Goal: Task Accomplishment & Management: Complete application form

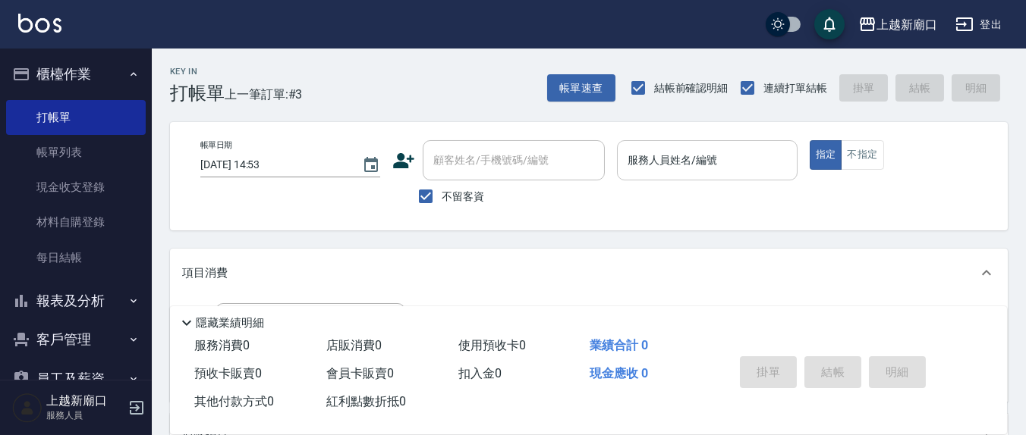
click at [665, 160] on div "服務人員姓名/編號 服務人員姓名/編號" at bounding box center [707, 160] width 180 height 40
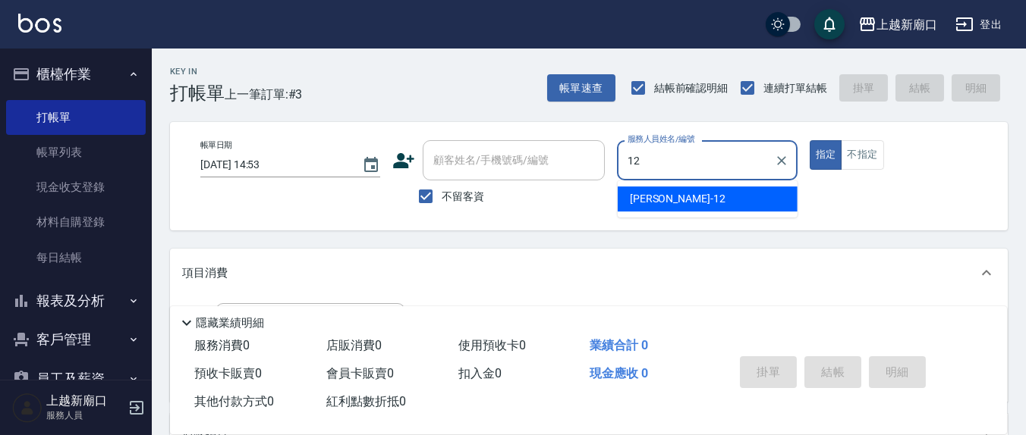
type input "12"
type button "true"
type input "[PERSON_NAME]-12"
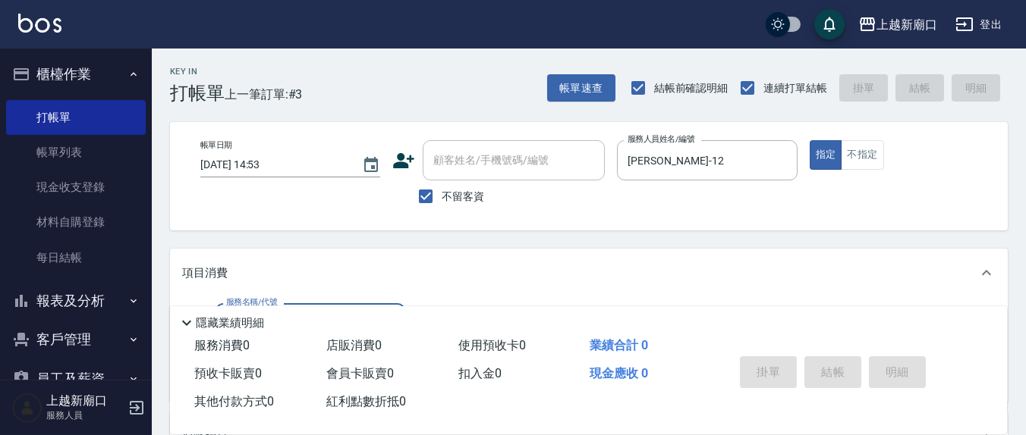
scroll to position [158, 0]
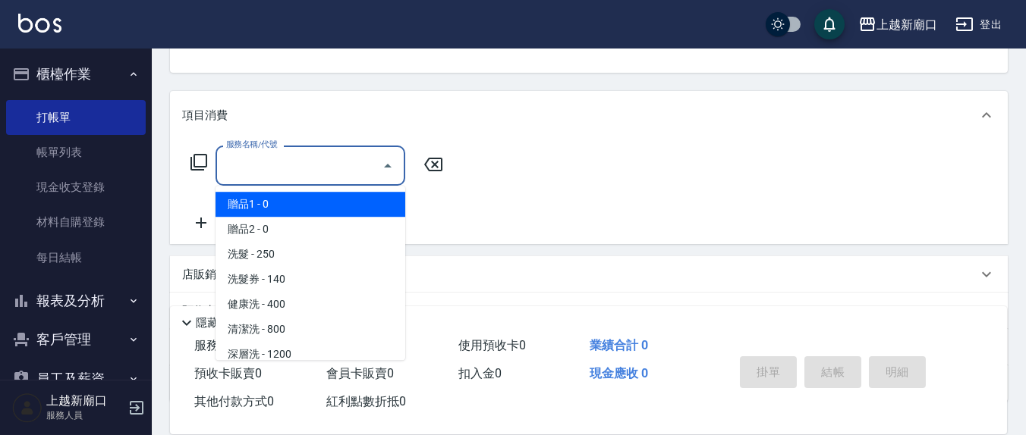
click at [280, 164] on input "服務名稱/代號" at bounding box center [298, 165] width 153 height 27
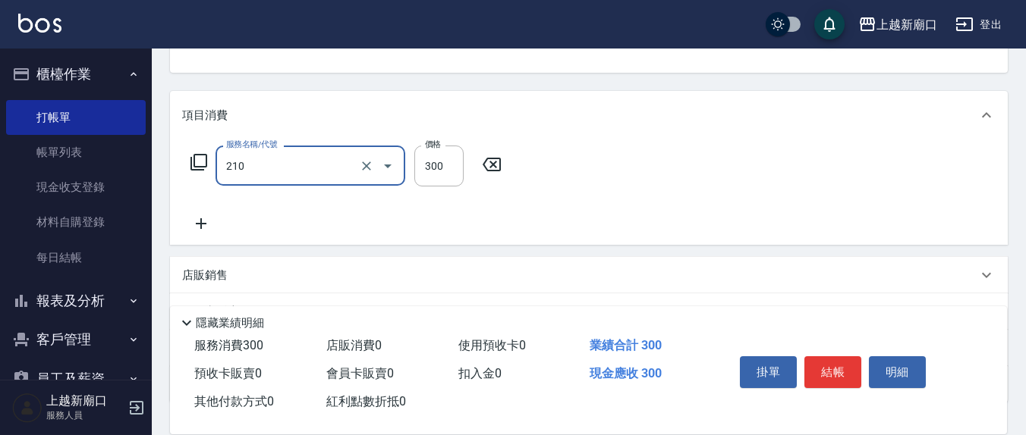
type input "歐娜洗髮精(210)"
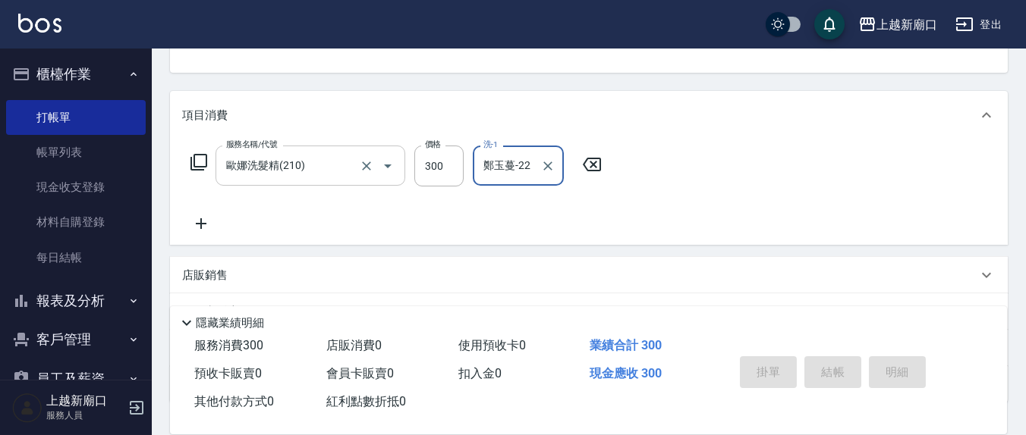
type input "鄭玉蔓-22"
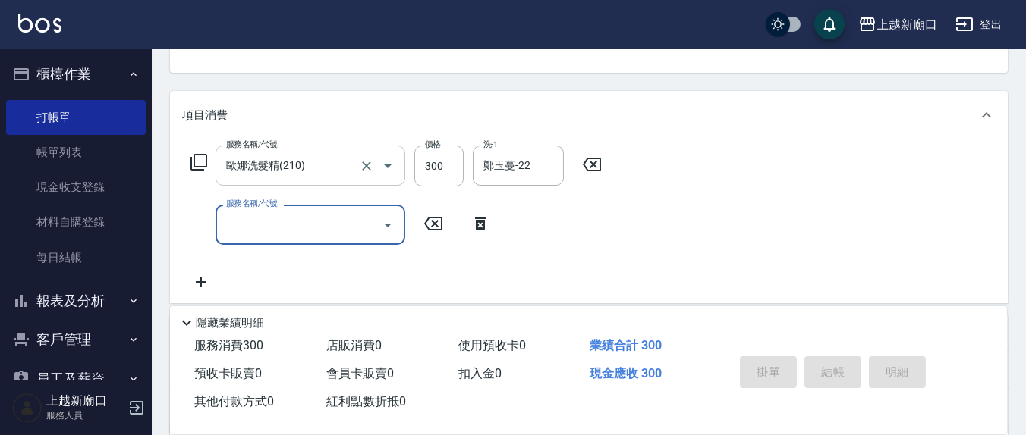
type input "[DATE] 15:49"
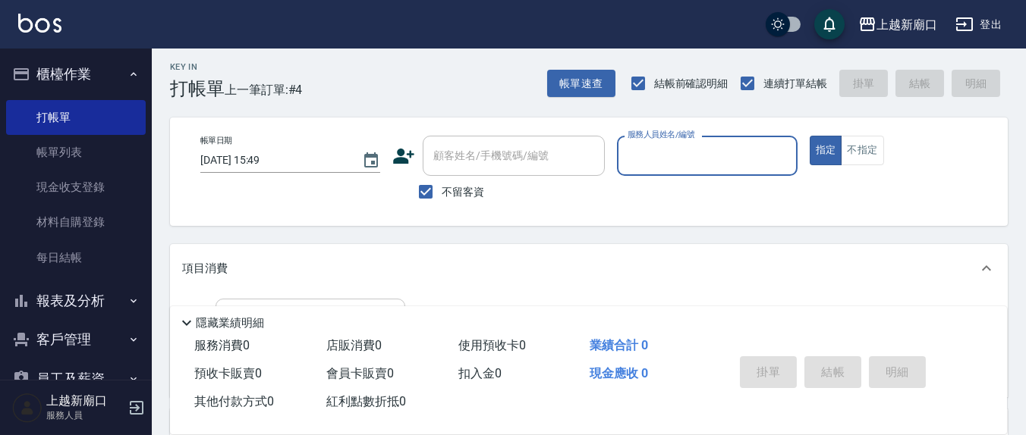
scroll to position [0, 0]
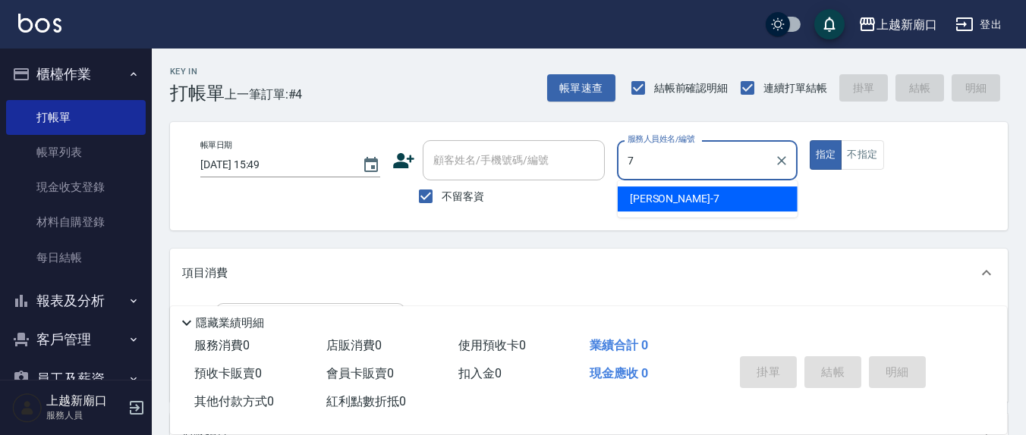
type input "[PERSON_NAME]7"
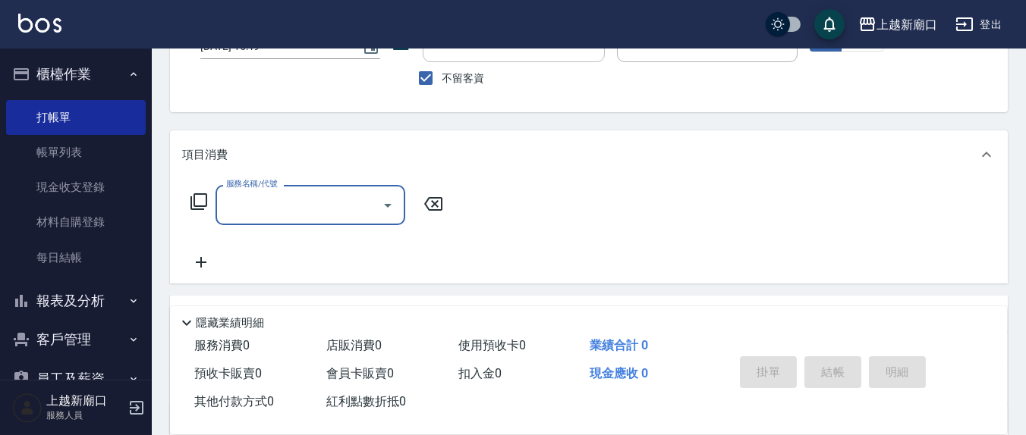
scroll to position [158, 0]
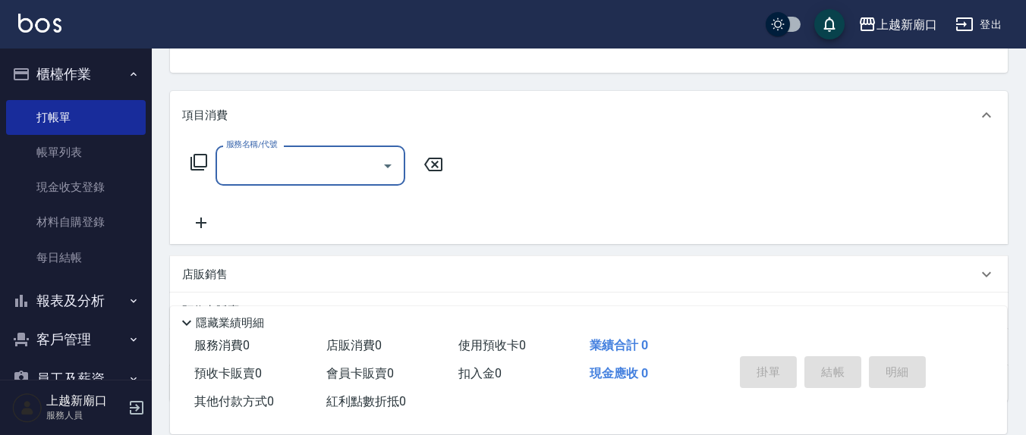
click at [340, 165] on input "服務名稱/代號" at bounding box center [298, 165] width 153 height 27
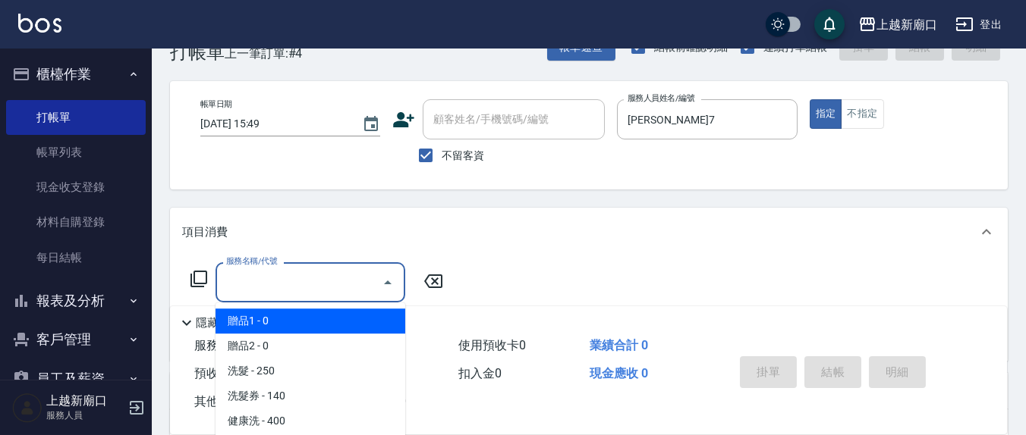
scroll to position [0, 0]
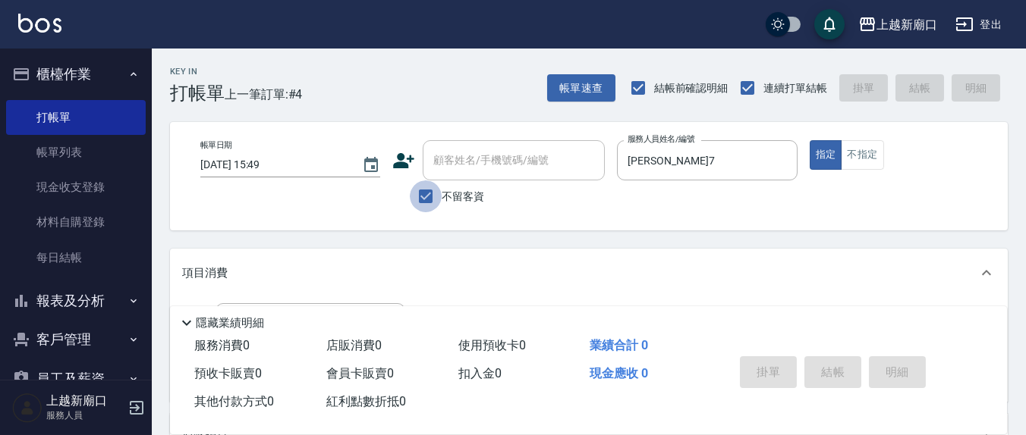
click at [432, 194] on input "不留客資" at bounding box center [426, 197] width 32 height 32
checkbox input "false"
click at [457, 171] on input "顧客姓名/手機號碼/編號" at bounding box center [502, 160] width 146 height 27
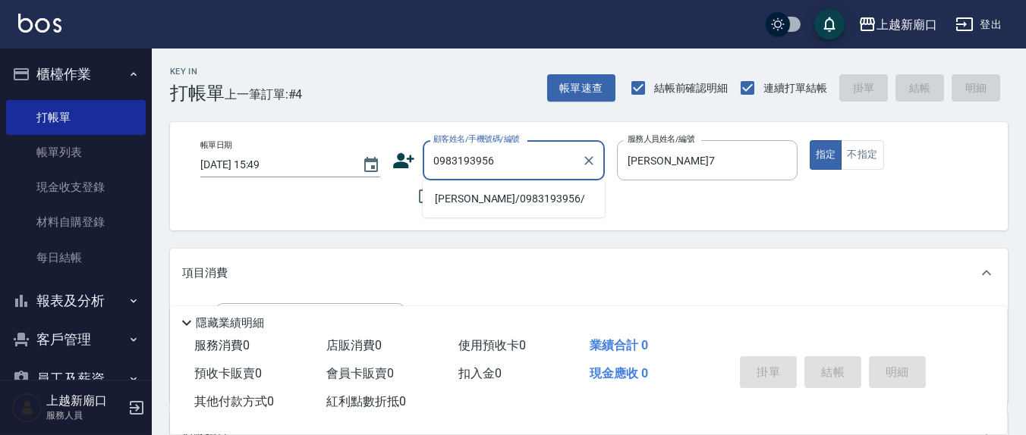
click at [476, 204] on li "[PERSON_NAME]/0983193956/" at bounding box center [513, 199] width 182 height 25
type input "[PERSON_NAME]/0983193956/"
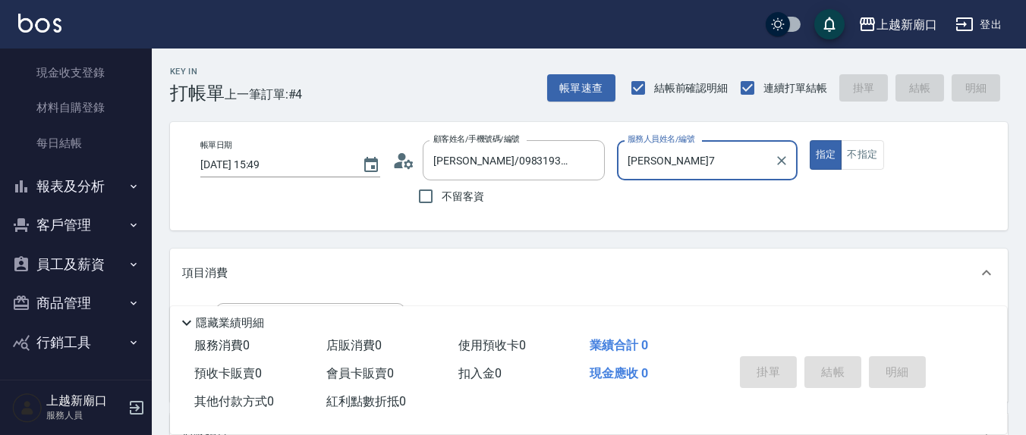
scroll to position [158, 0]
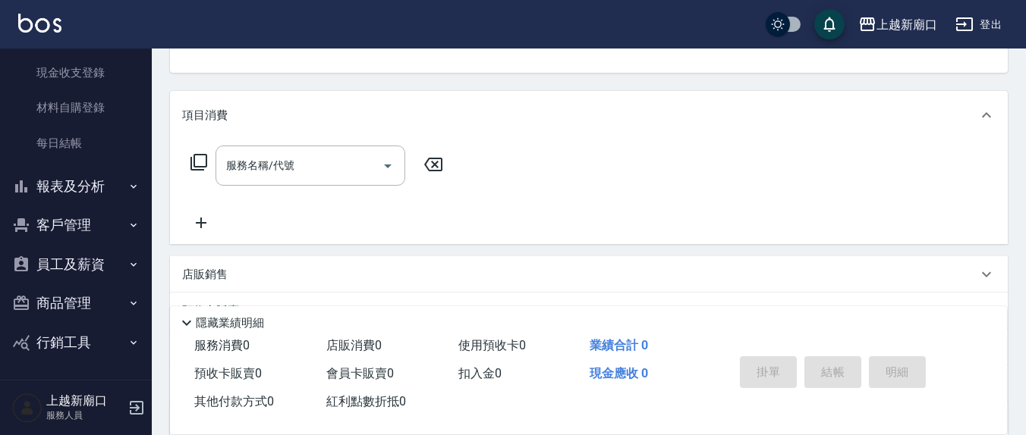
click at [198, 165] on icon at bounding box center [199, 162] width 18 height 18
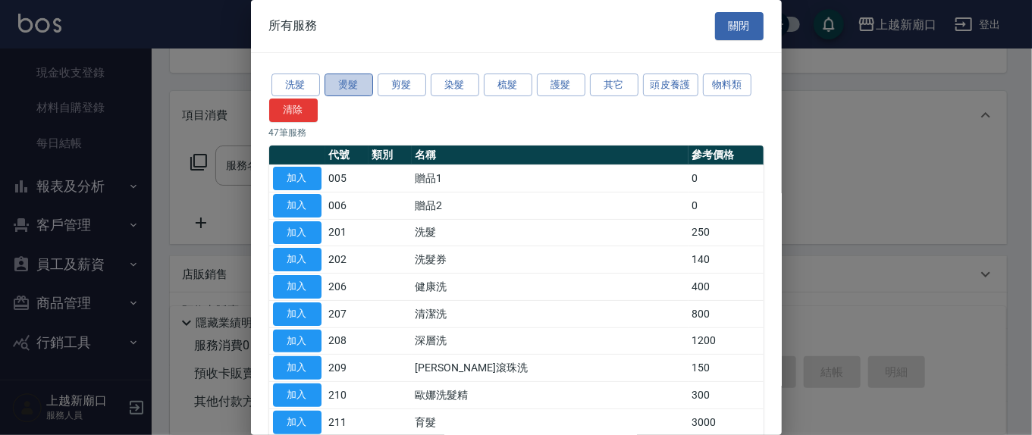
click at [346, 80] on button "燙髮" at bounding box center [349, 86] width 49 height 24
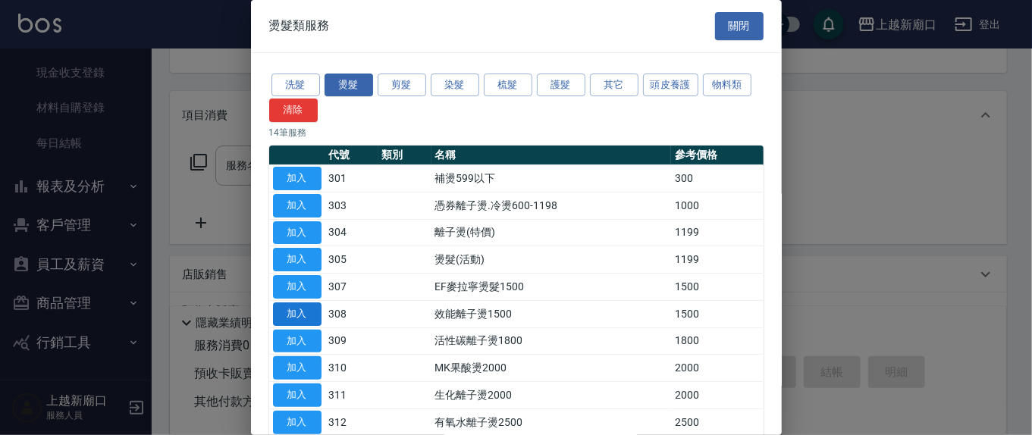
click at [294, 313] on button "加入" at bounding box center [297, 315] width 49 height 24
type input "效能離子燙1500(308)"
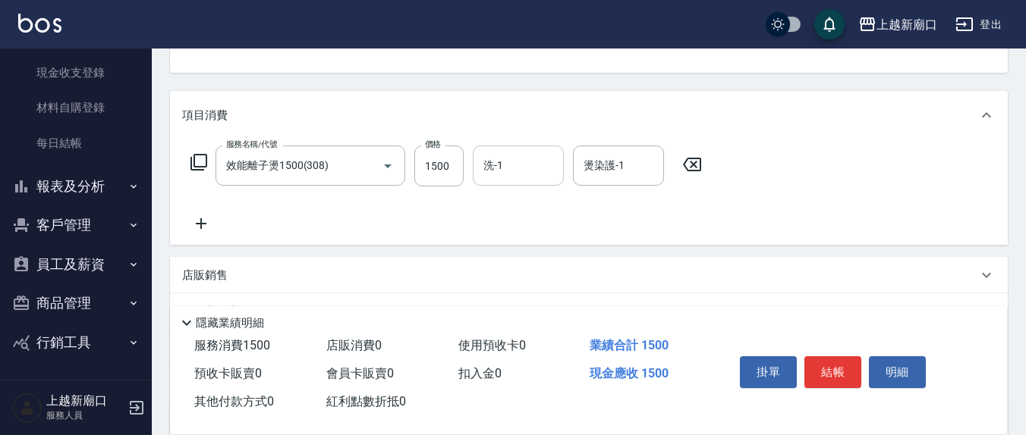
click at [523, 171] on input "洗-1" at bounding box center [517, 165] width 77 height 27
type input "[PERSON_NAME]-8"
type input "[PERSON_NAME]7"
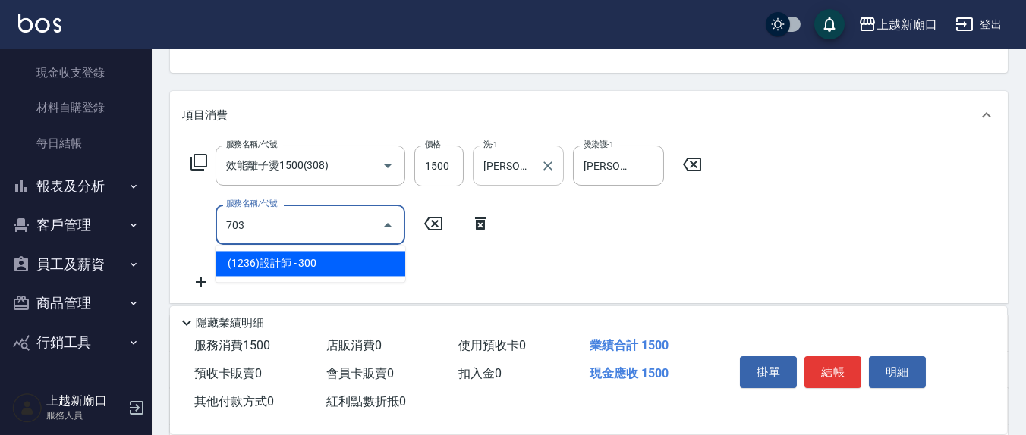
type input "(1236)設計師(703)"
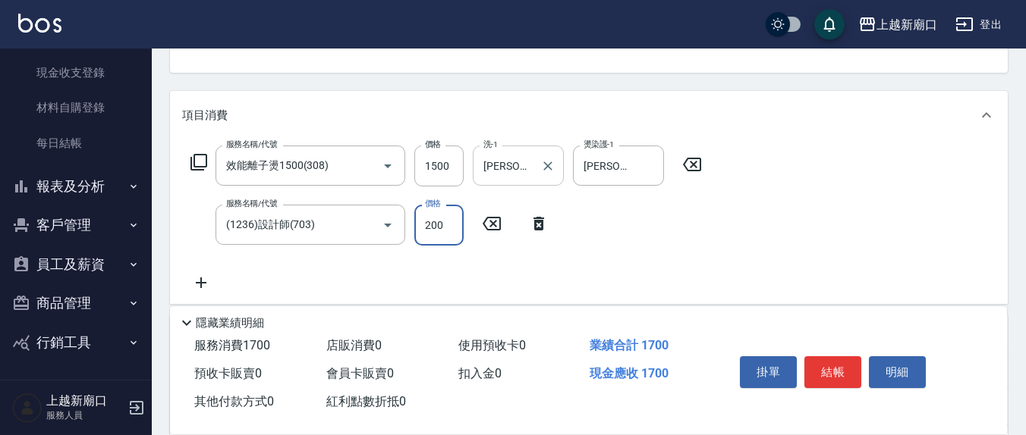
type input "200"
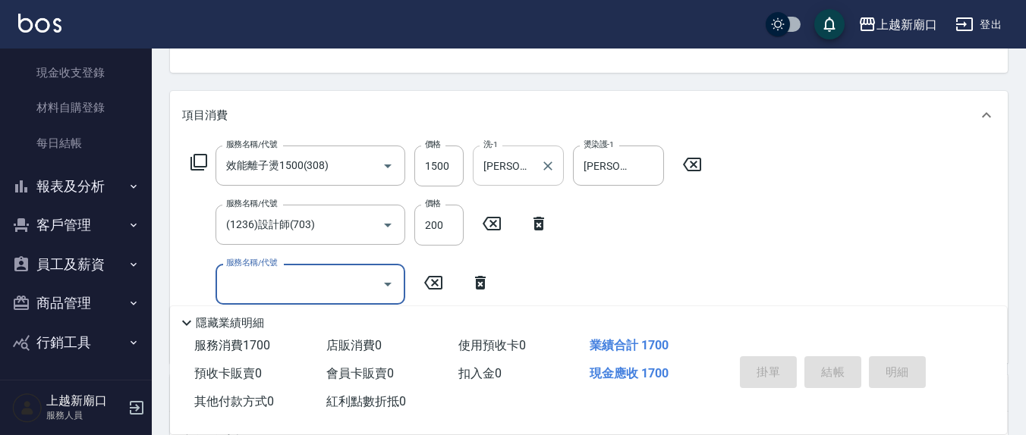
type input "[DATE] 15:50"
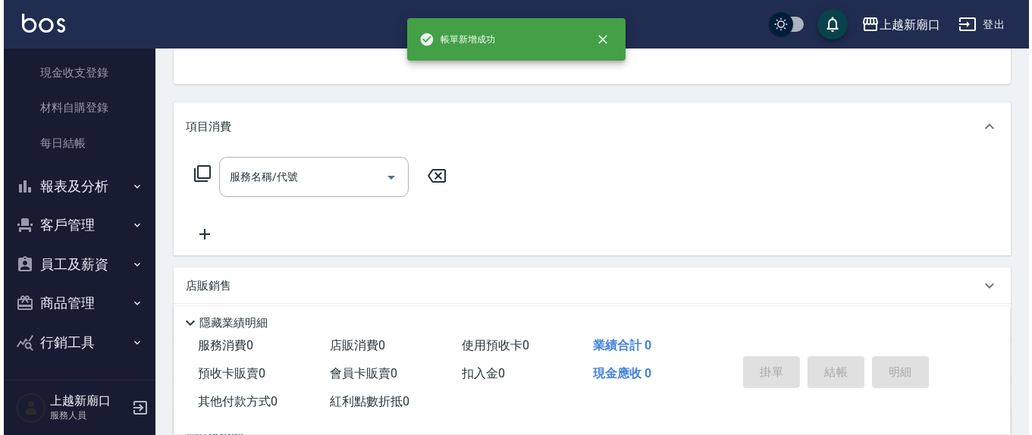
scroll to position [0, 0]
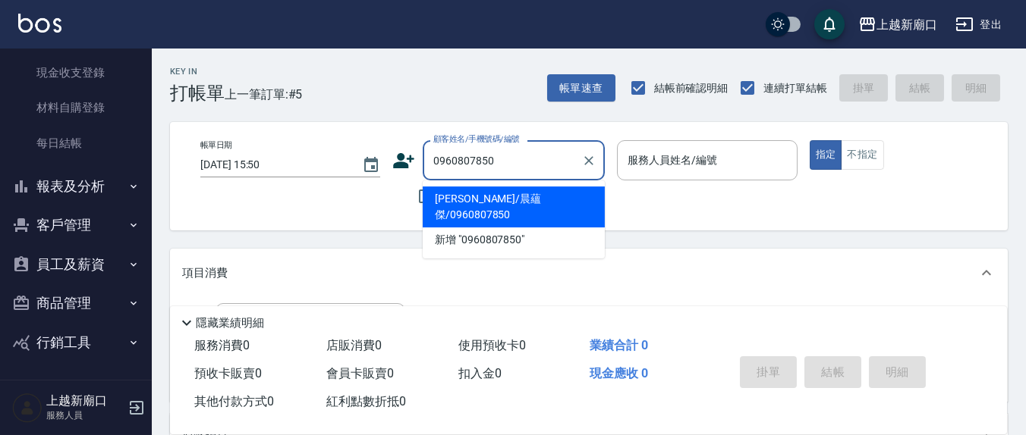
click at [491, 203] on li "[PERSON_NAME]/晨蘊傑/0960807850" at bounding box center [513, 207] width 182 height 41
type input "[PERSON_NAME]/晨蘊傑/0960807850"
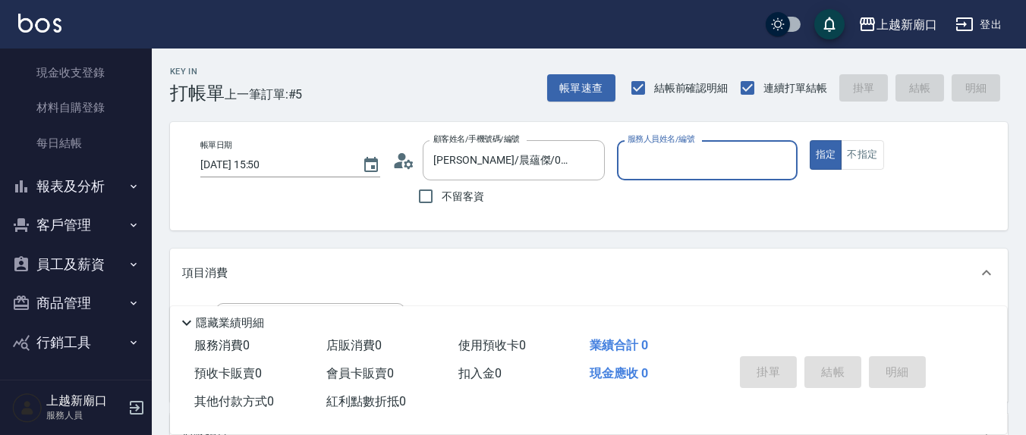
click at [628, 159] on input "服務人員姓名/編號" at bounding box center [706, 160] width 166 height 27
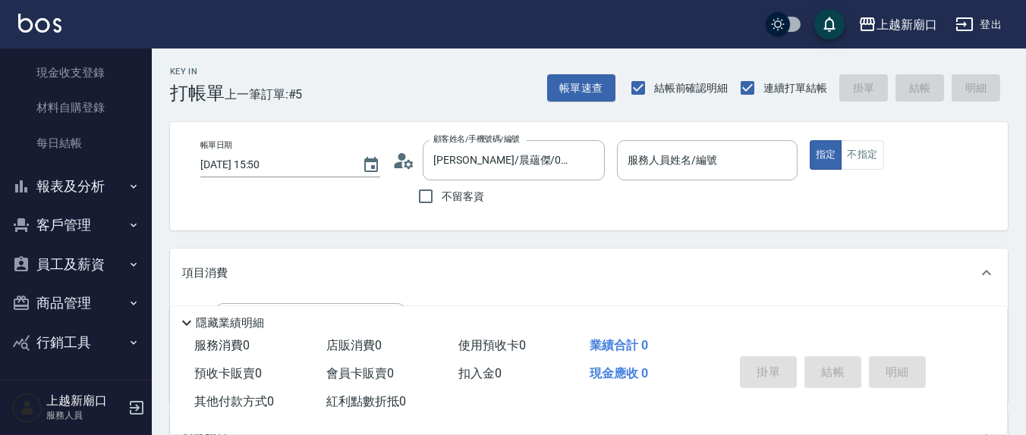
click at [404, 160] on icon at bounding box center [403, 160] width 23 height 23
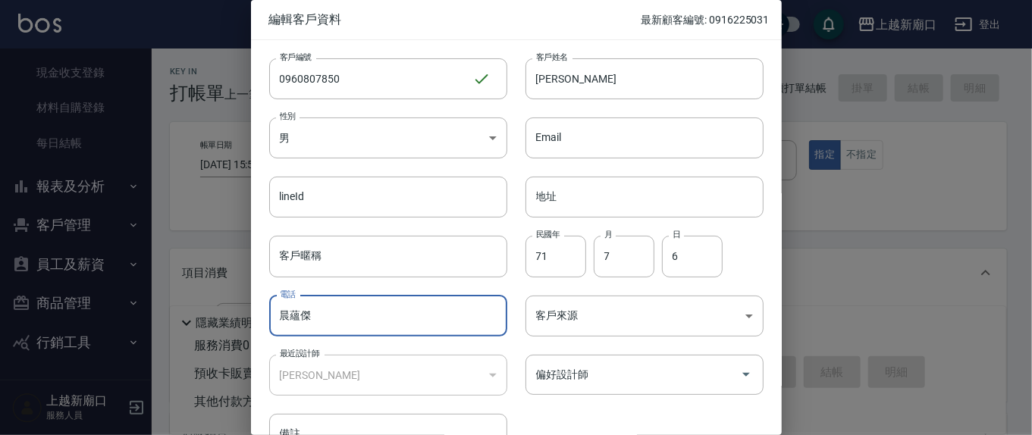
drag, startPoint x: 334, startPoint y: 324, endPoint x: 325, endPoint y: 315, distance: 12.9
click at [335, 325] on input "晨蘊傑" at bounding box center [388, 316] width 238 height 41
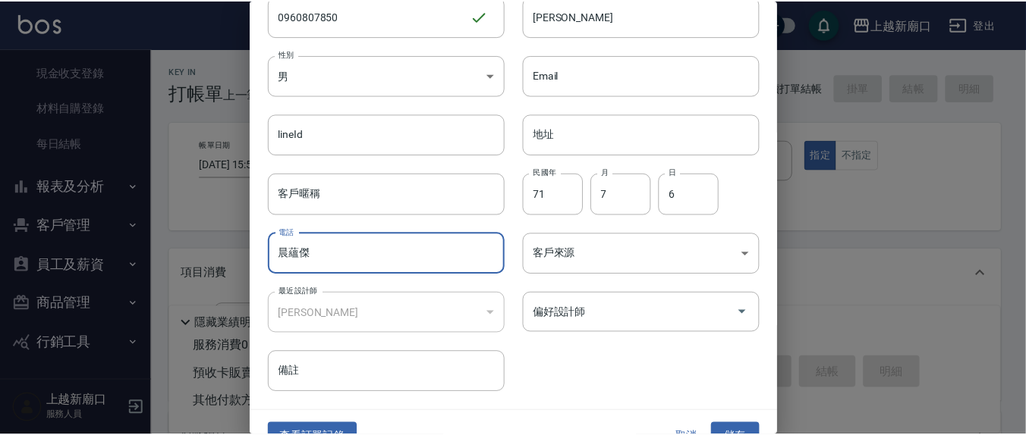
scroll to position [90, 0]
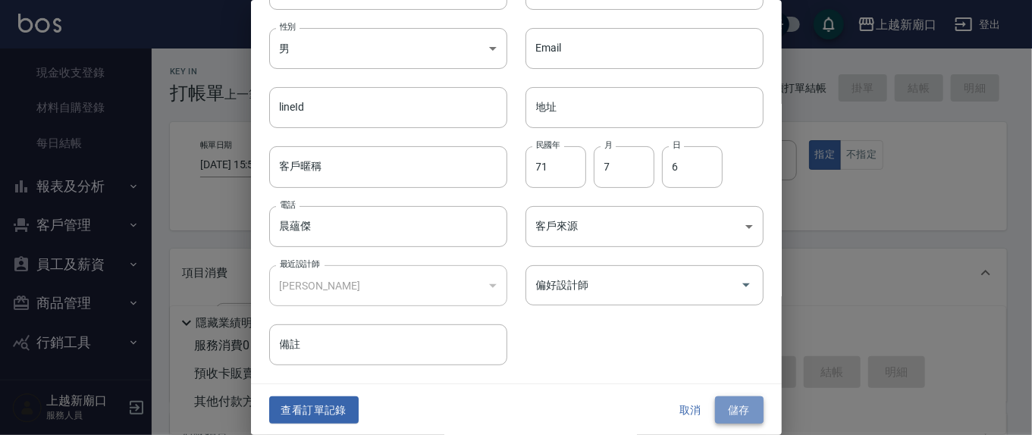
click at [737, 407] on button "儲存" at bounding box center [739, 411] width 49 height 28
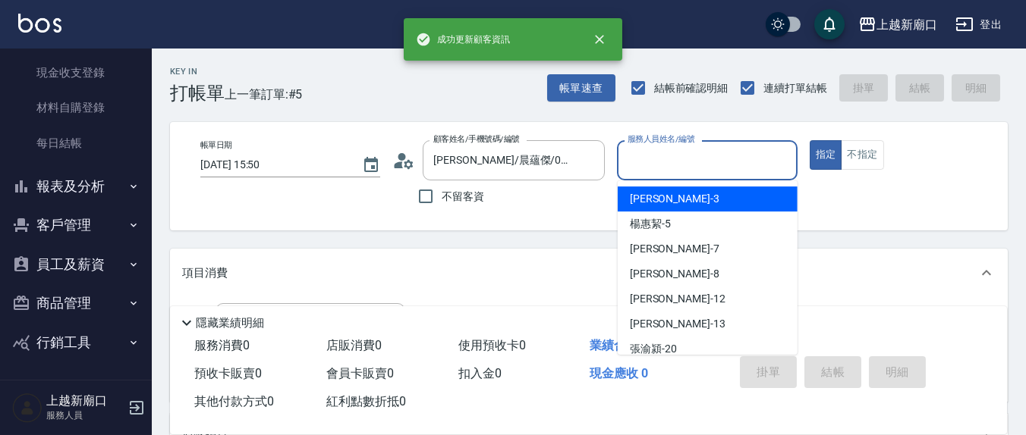
click at [667, 170] on input "服務人員姓名/編號" at bounding box center [706, 160] width 166 height 27
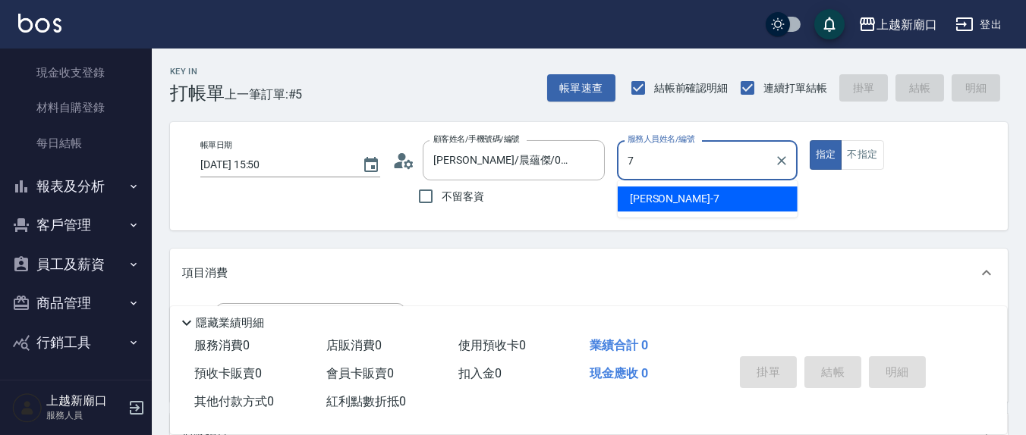
type input "[PERSON_NAME]7"
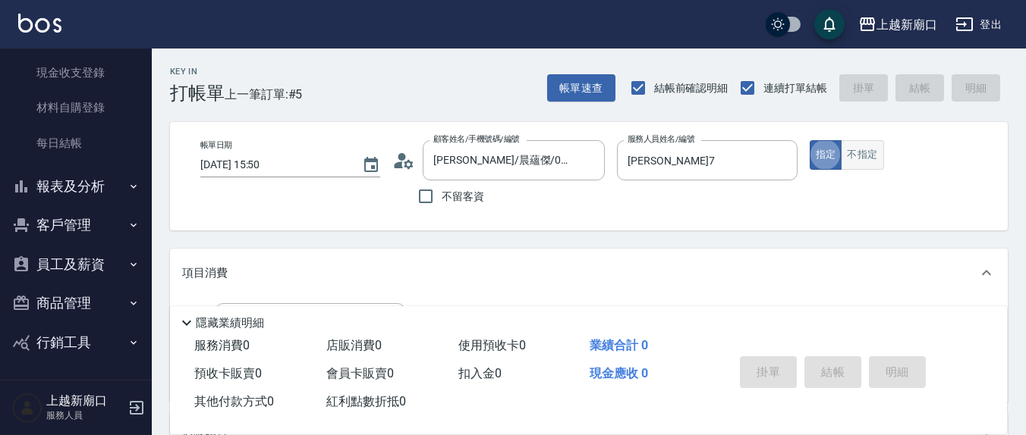
click at [871, 155] on button "不指定" at bounding box center [861, 155] width 42 height 30
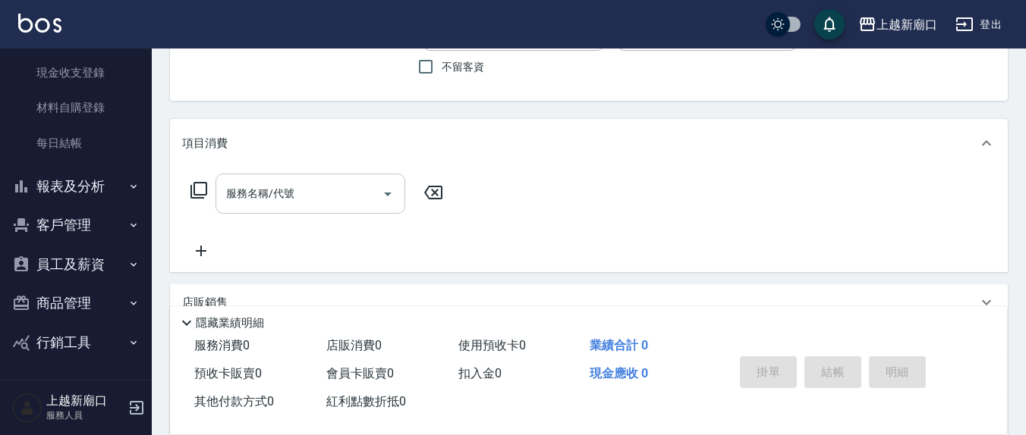
scroll to position [158, 0]
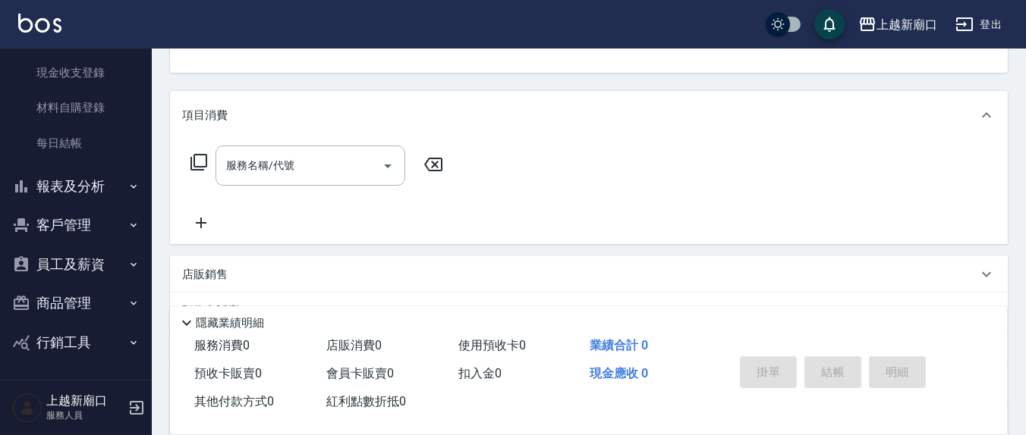
click at [199, 159] on icon at bounding box center [199, 162] width 18 height 18
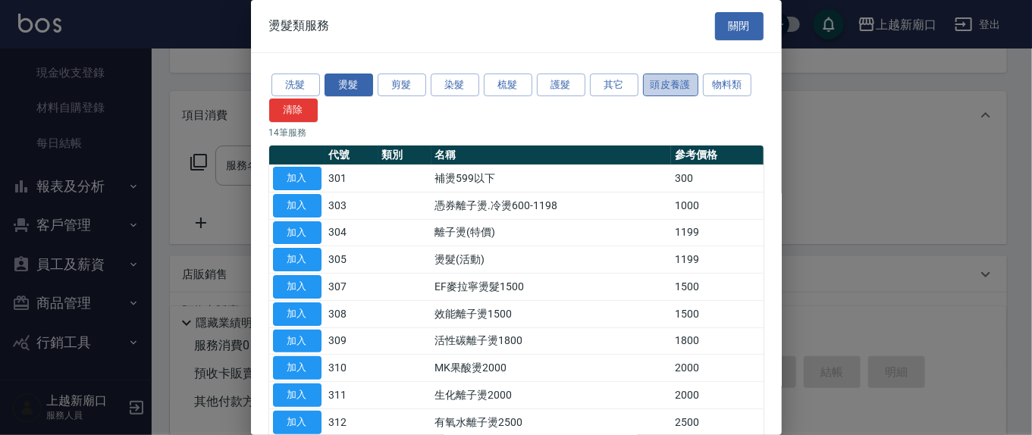
click at [677, 86] on button "頭皮養護" at bounding box center [671, 86] width 56 height 24
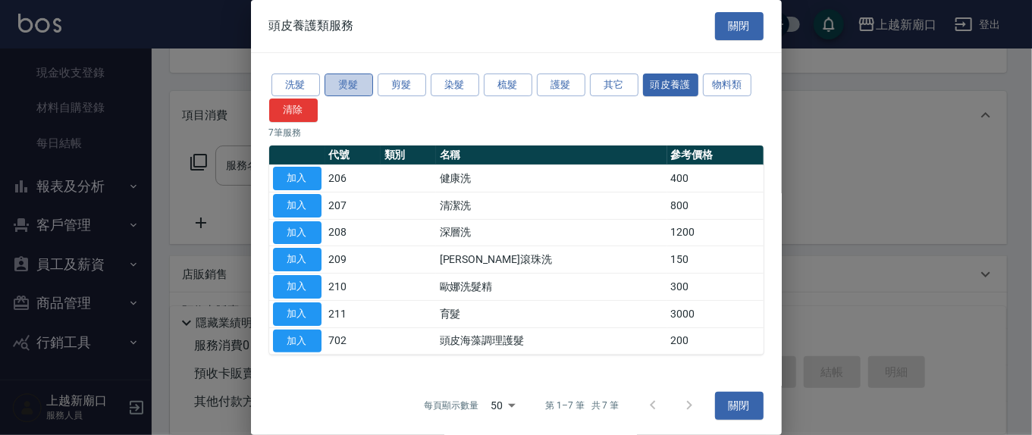
click at [352, 86] on button "燙髮" at bounding box center [349, 86] width 49 height 24
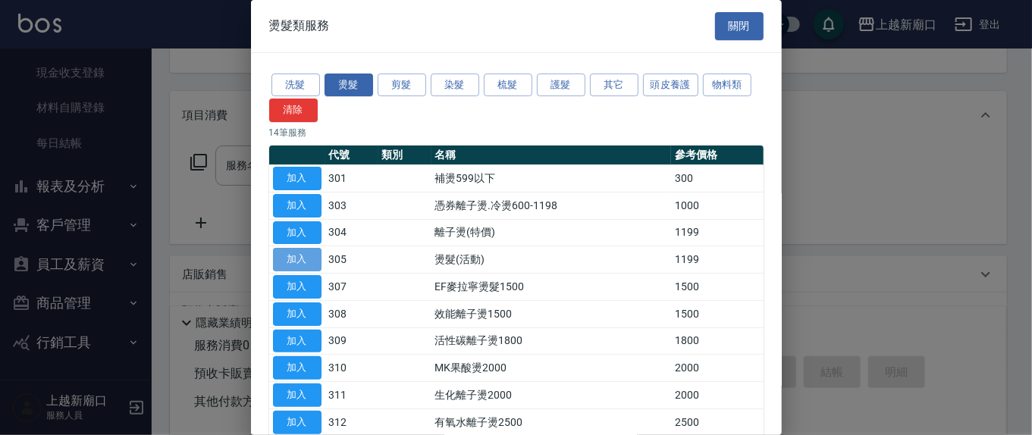
click at [294, 252] on button "加入" at bounding box center [297, 260] width 49 height 24
type input "燙髮(活動)(305)"
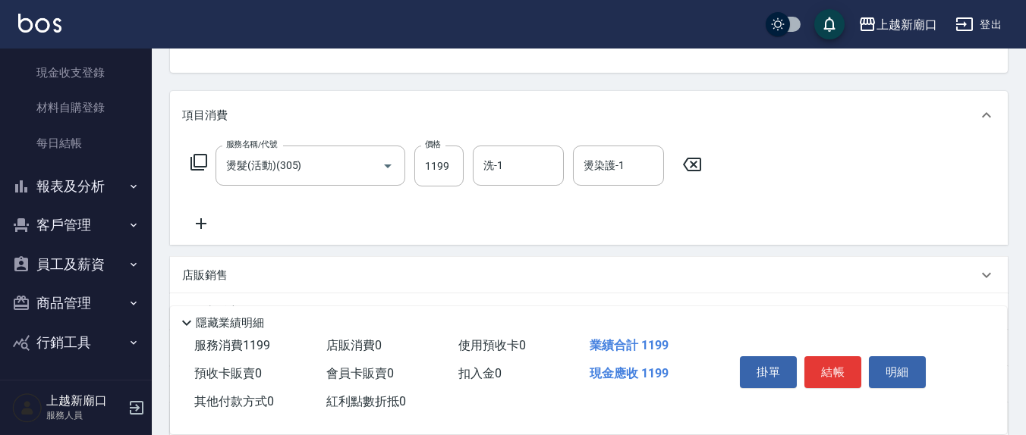
click at [199, 155] on icon at bounding box center [199, 162] width 18 height 18
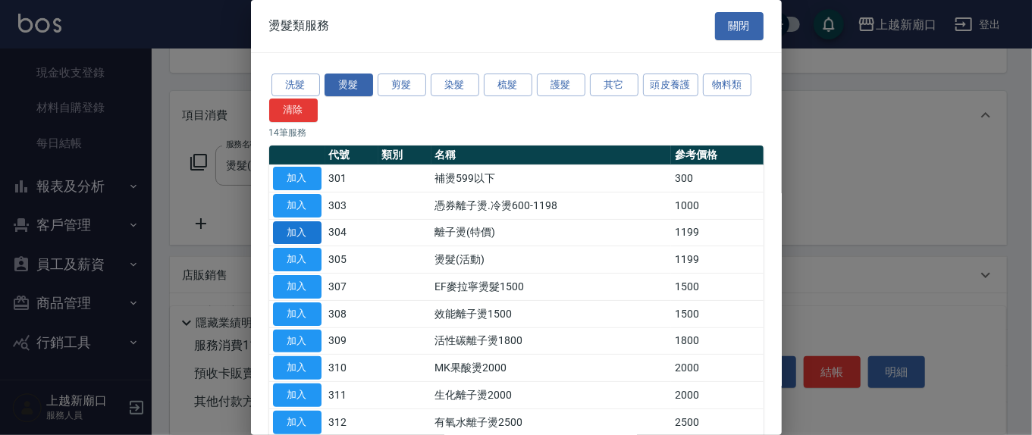
click at [302, 229] on button "加入" at bounding box center [297, 233] width 49 height 24
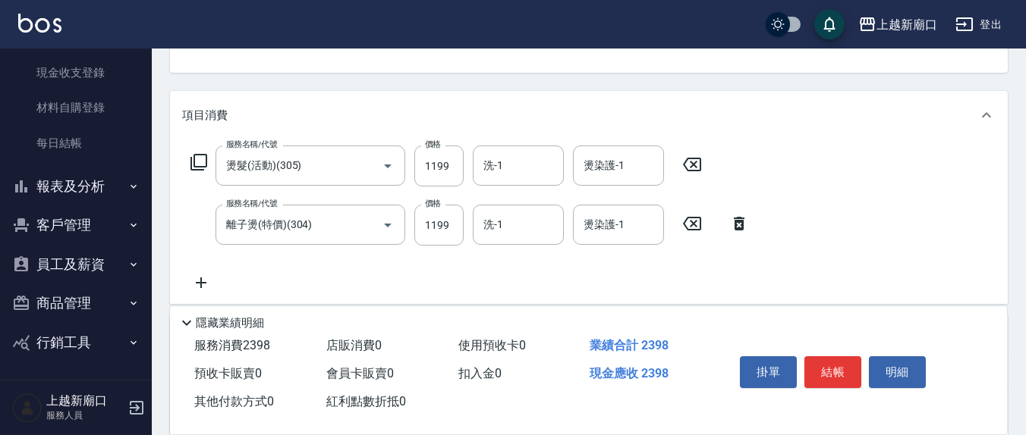
click at [694, 165] on icon at bounding box center [692, 165] width 18 height 14
click at [457, 228] on input "1199" at bounding box center [438, 224] width 49 height 41
type input "1200"
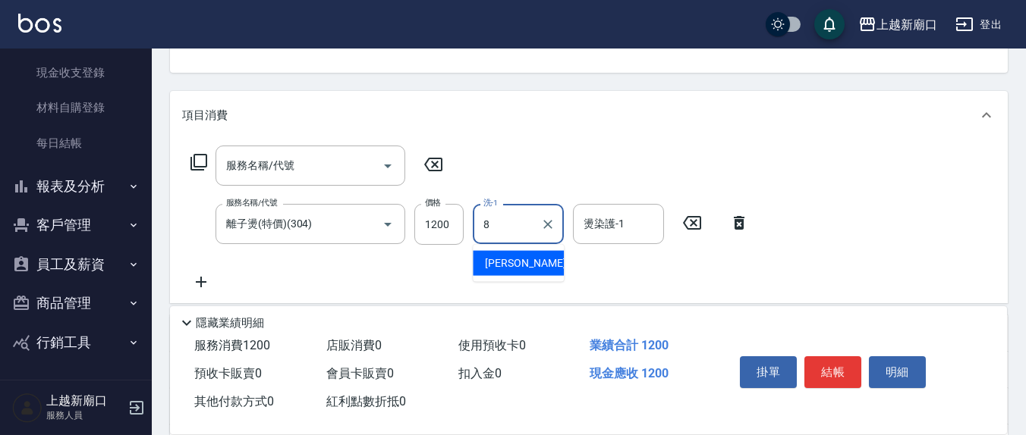
type input "[PERSON_NAME]-8"
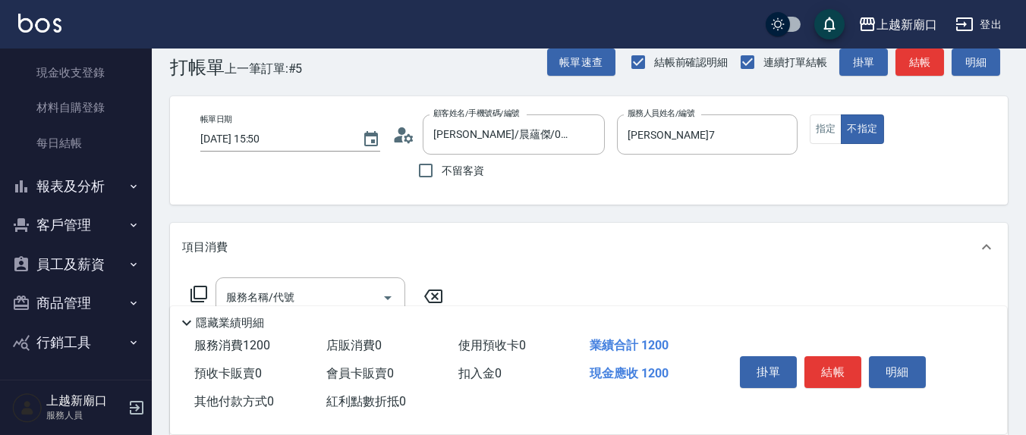
scroll to position [0, 0]
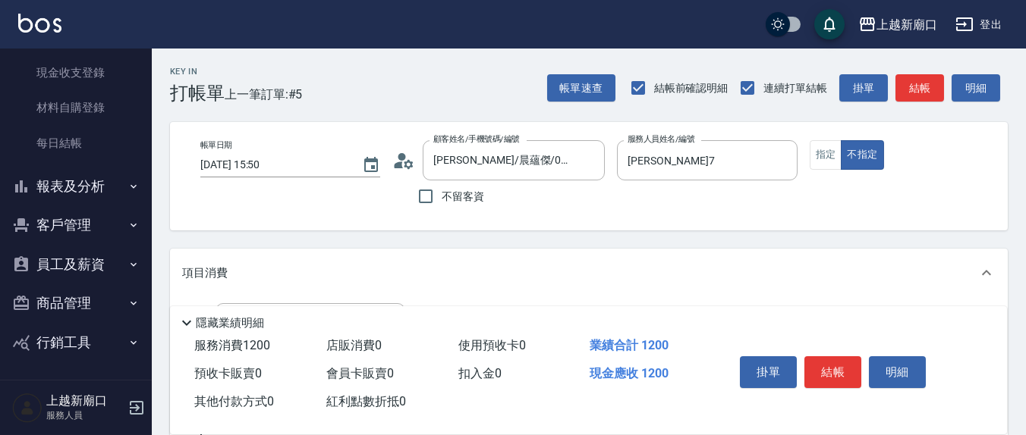
type input "[PERSON_NAME]-8"
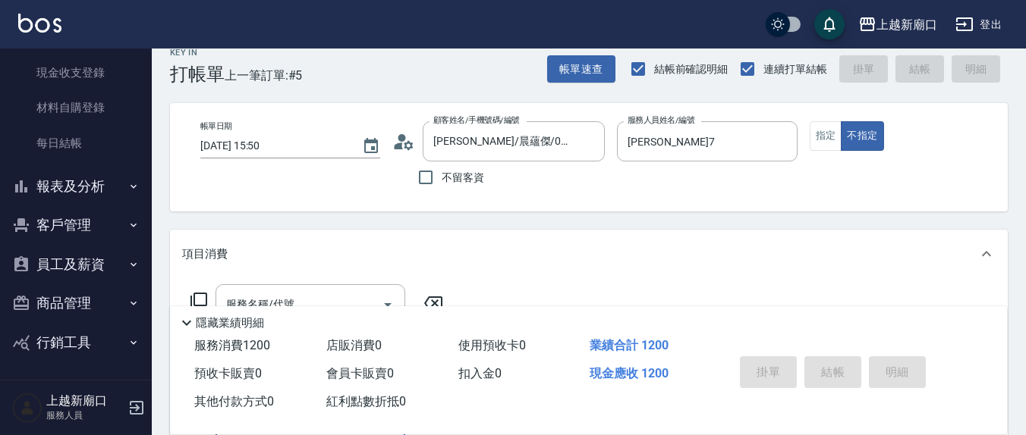
type input "[DATE] 15:52"
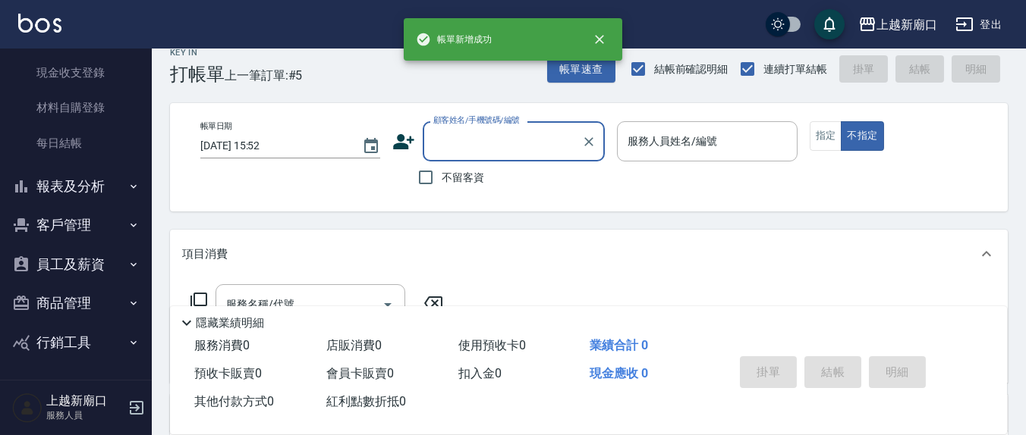
scroll to position [0, 0]
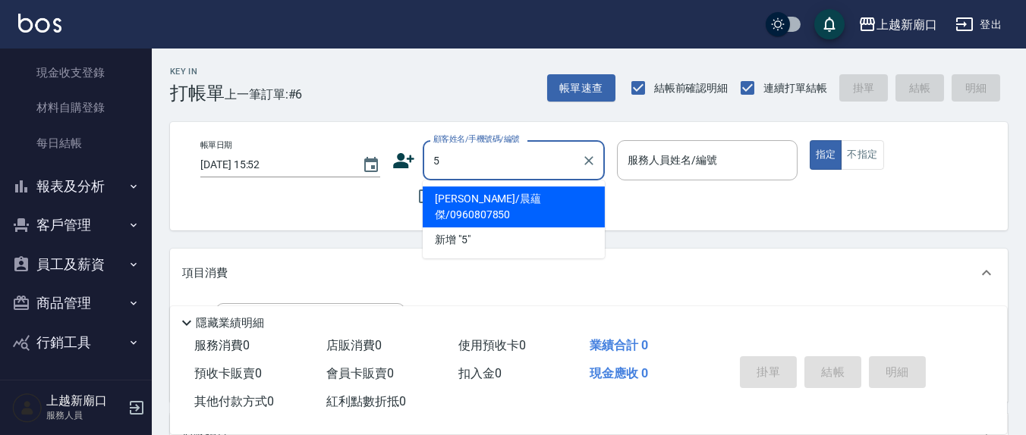
type input "[PERSON_NAME]/晨蘊傑/0960807850"
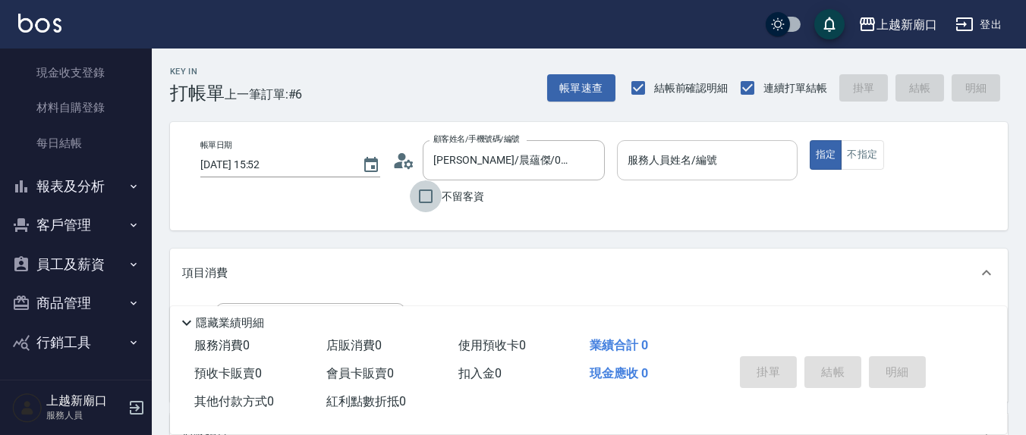
drag, startPoint x: 428, startPoint y: 196, endPoint x: 689, endPoint y: 162, distance: 263.2
click at [431, 196] on input "不留客資" at bounding box center [426, 197] width 32 height 32
checkbox input "true"
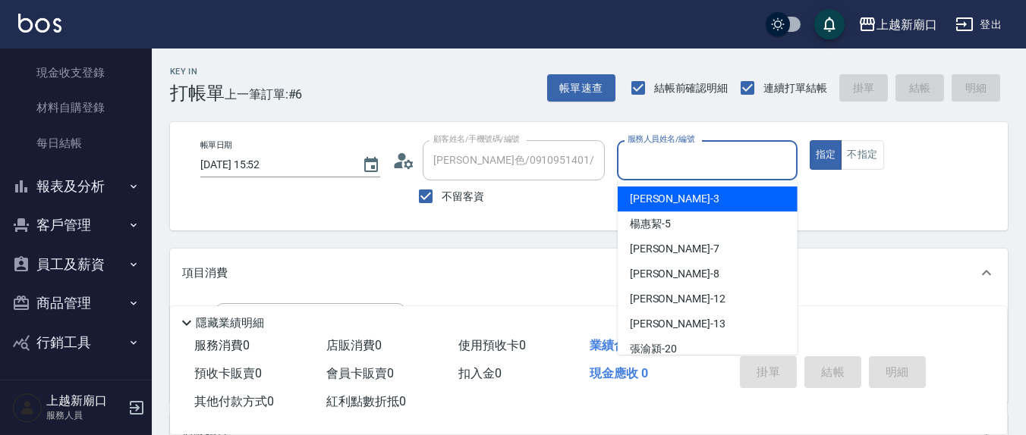
click at [689, 162] on input "服務人員姓名/編號" at bounding box center [706, 160] width 166 height 27
type input "[PERSON_NAME]/0981203478/"
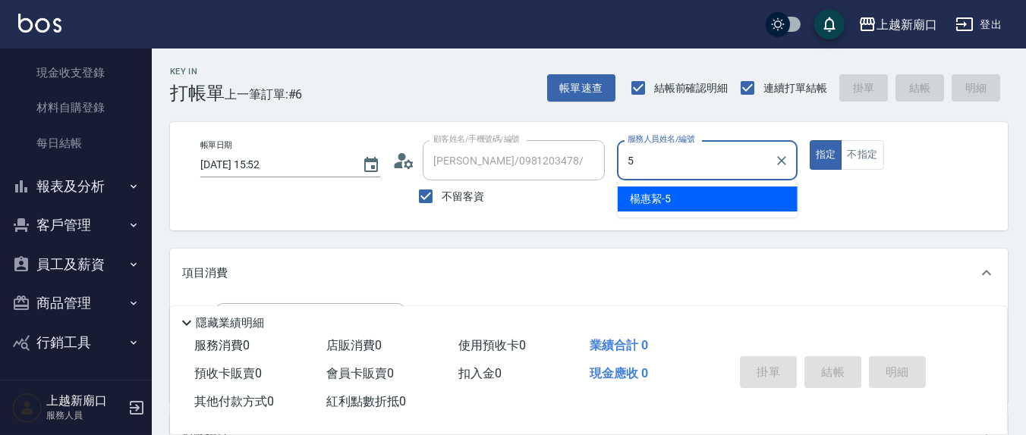
type input "[PERSON_NAME]5"
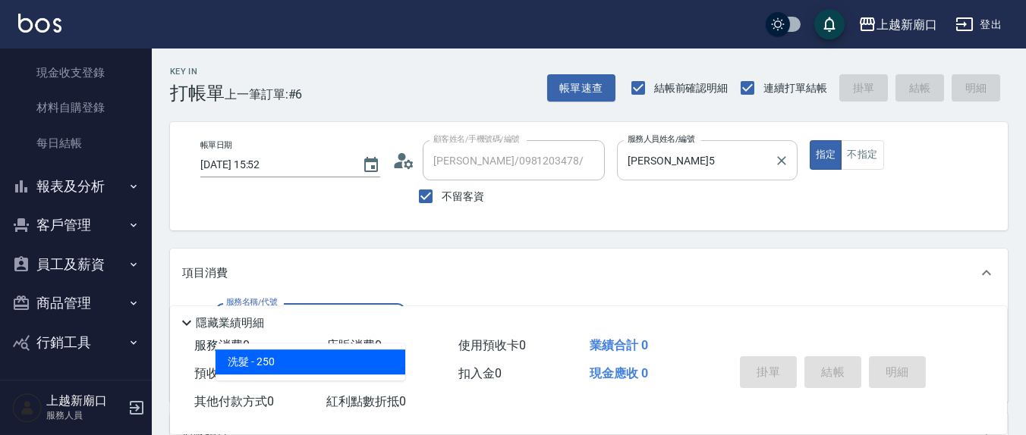
type input "洗髮(201)"
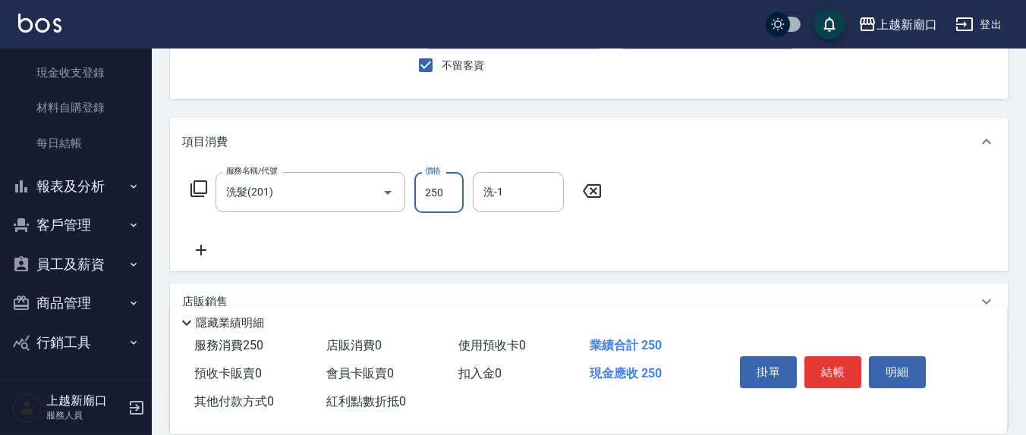
scroll to position [158, 0]
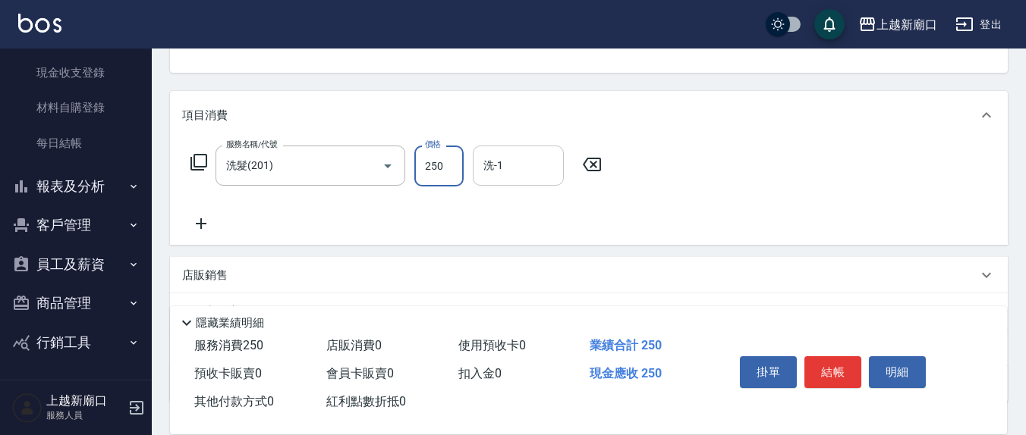
drag, startPoint x: 533, startPoint y: 168, endPoint x: 526, endPoint y: 169, distance: 7.6
click at [529, 168] on input "洗-1" at bounding box center [517, 165] width 77 height 27
type input "[PERSON_NAME]5"
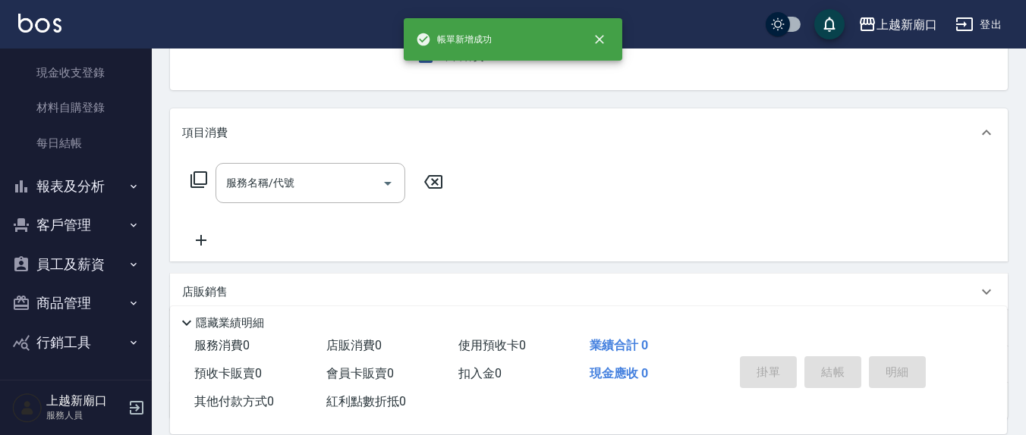
scroll to position [0, 0]
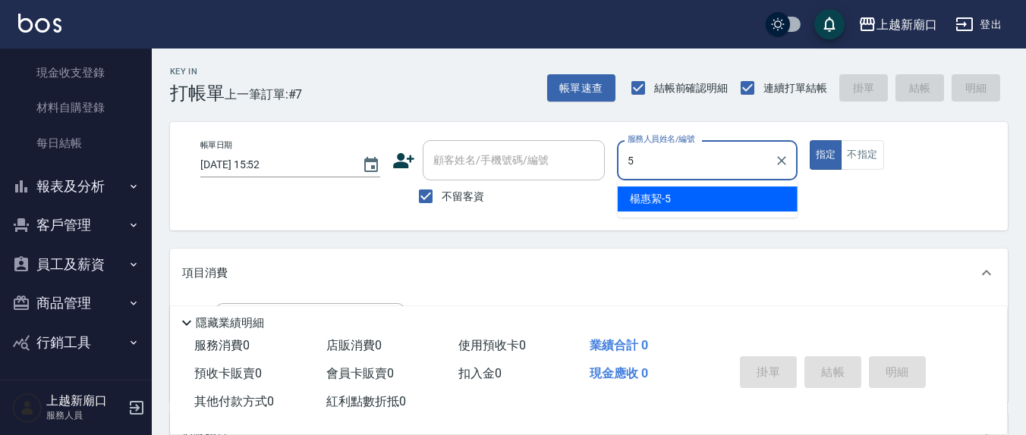
type input "[PERSON_NAME]5"
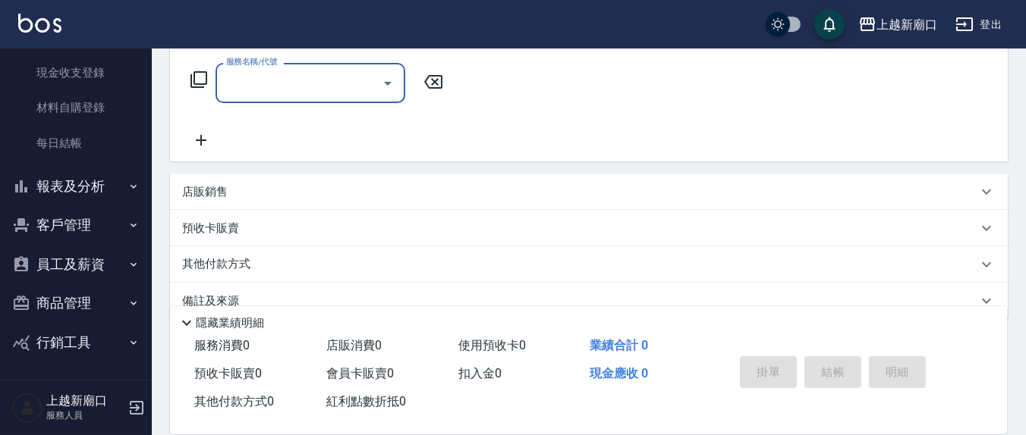
scroll to position [267, 0]
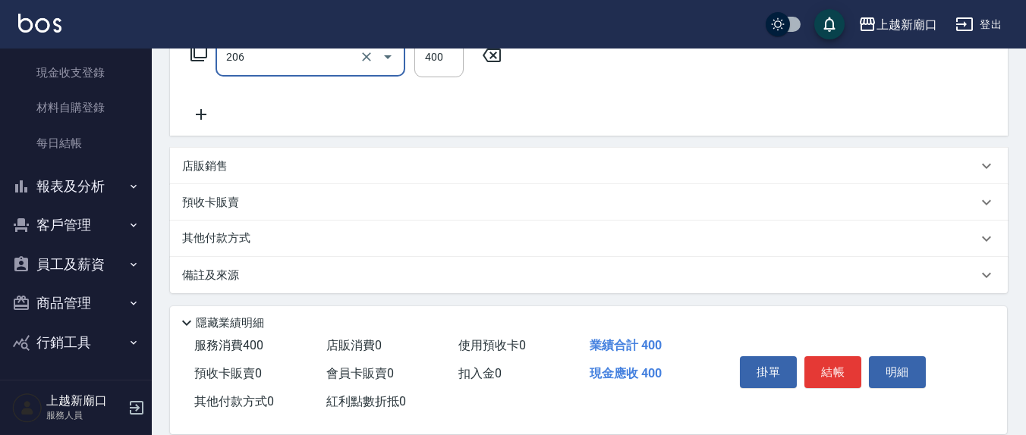
type input "健康洗(206)"
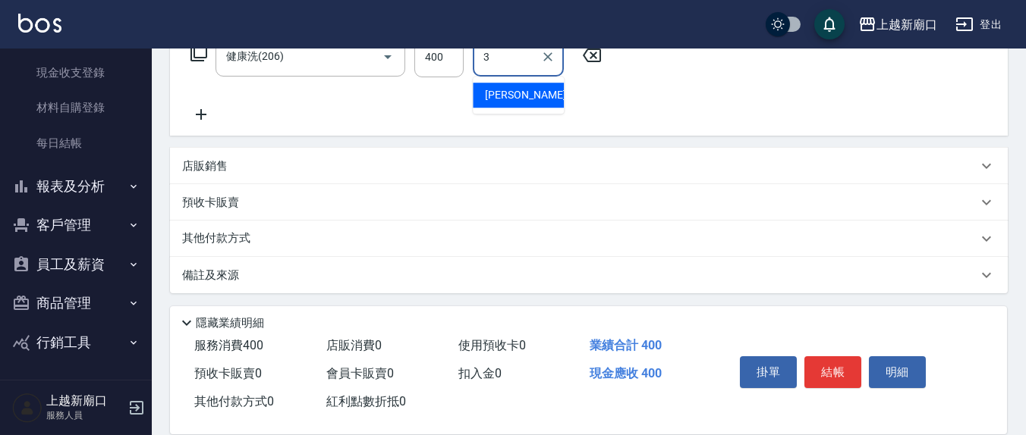
type input "游雅淇-3"
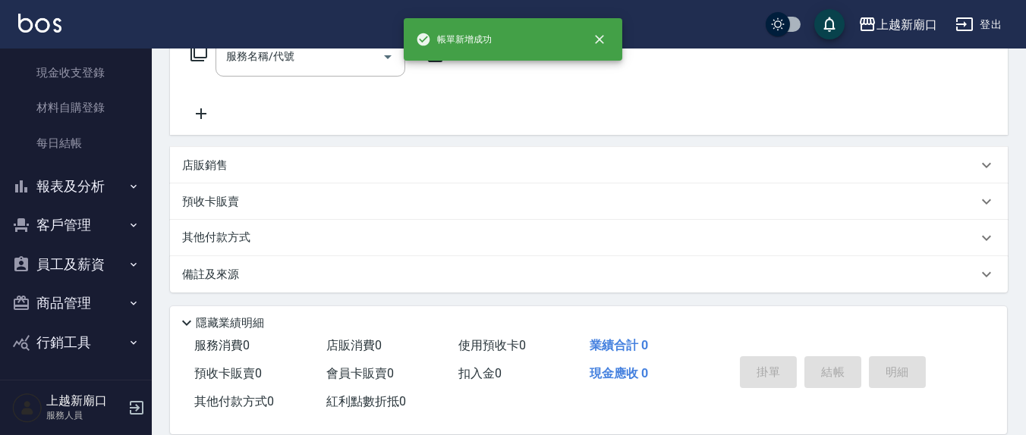
scroll to position [0, 0]
